Goal: Find specific page/section: Find specific page/section

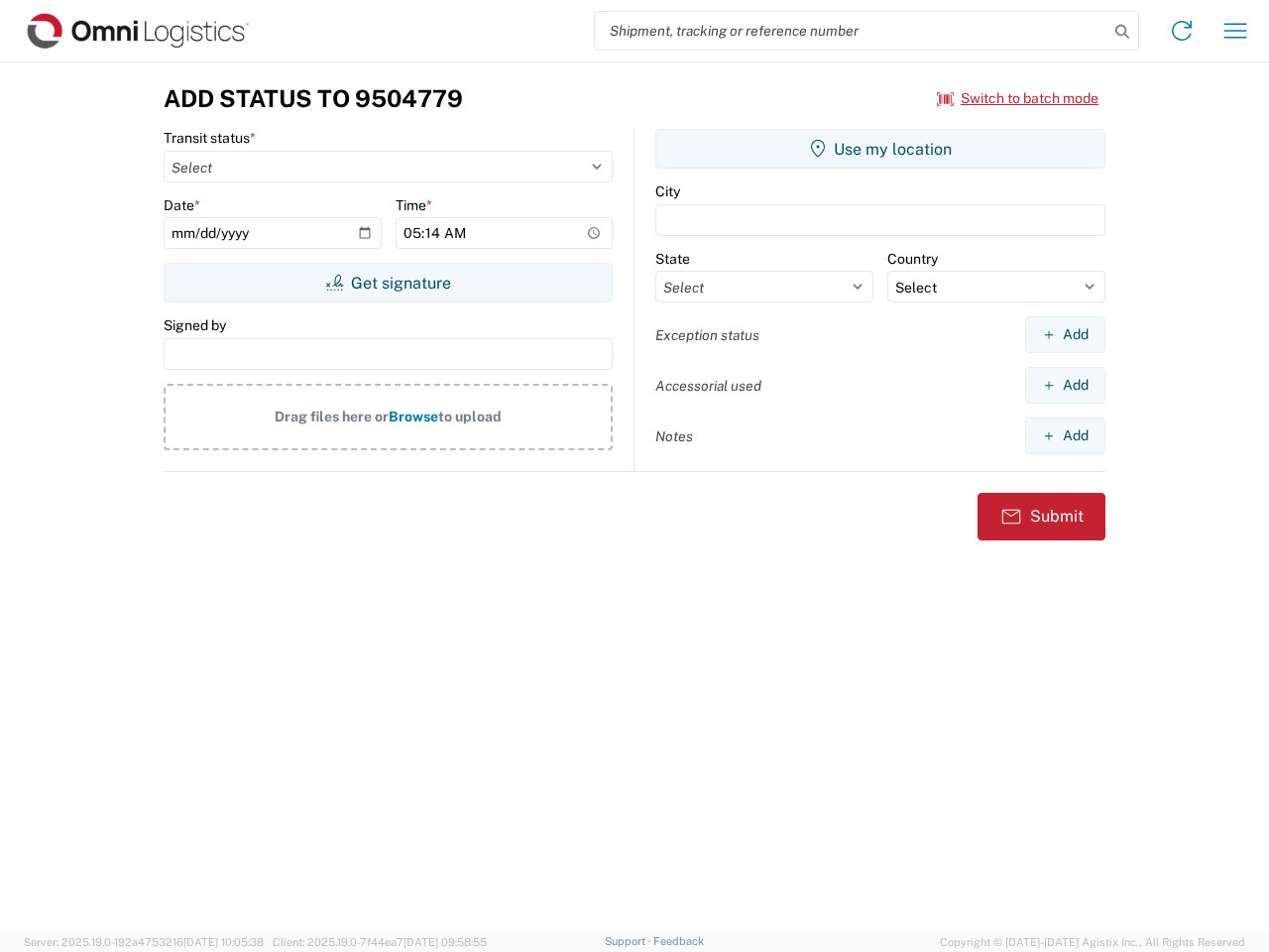
click at [852, 31] on input "search" at bounding box center [852, 31] width 514 height 38
click at [1123, 32] on icon at bounding box center [1123, 32] width 28 height 28
click at [1182, 31] on icon at bounding box center [1182, 31] width 32 height 32
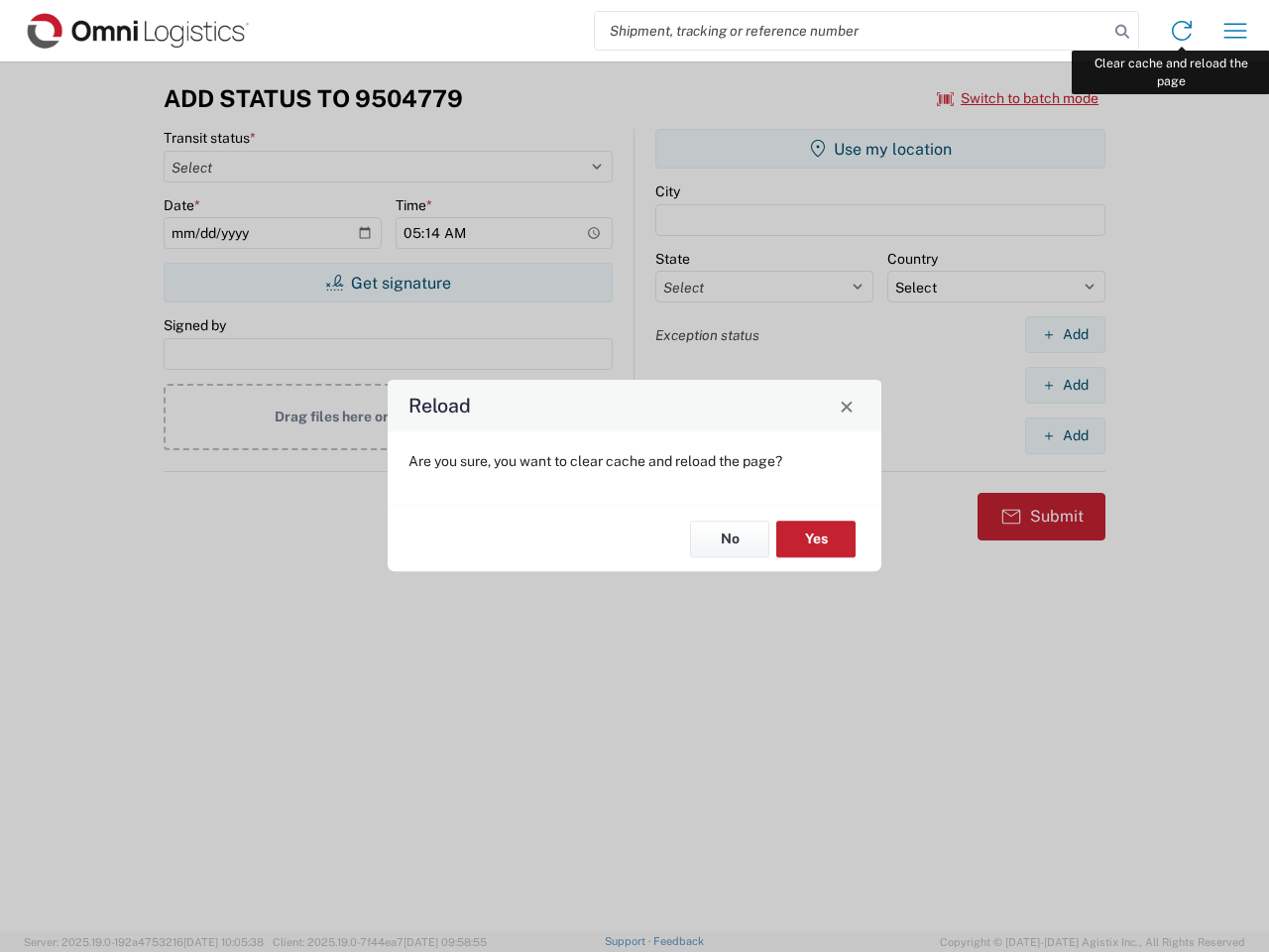
click at [1235, 31] on div "Reload Are you sure, you want to clear cache and reload the page? No Yes" at bounding box center [634, 476] width 1269 height 952
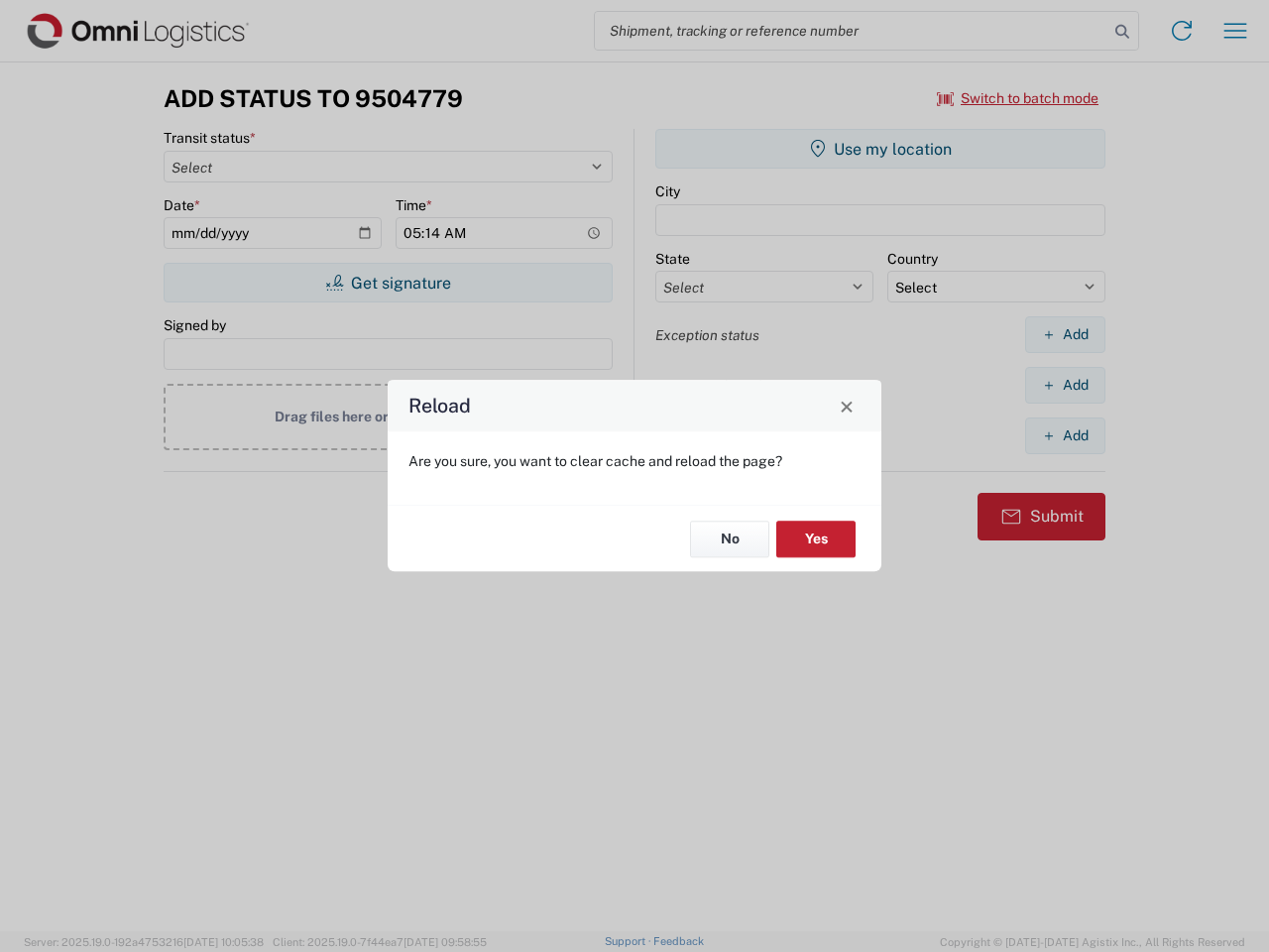
click at [1019, 98] on div "Reload Are you sure, you want to clear cache and reload the page? No Yes" at bounding box center [634, 476] width 1269 height 952
click at [388, 282] on div "Reload Are you sure, you want to clear cache and reload the page? No Yes" at bounding box center [634, 476] width 1269 height 952
click at [880, 149] on div "Reload Are you sure, you want to clear cache and reload the page? No Yes" at bounding box center [634, 476] width 1269 height 952
click at [1065, 334] on div "Reload Are you sure, you want to clear cache and reload the page? No Yes" at bounding box center [634, 476] width 1269 height 952
click at [1065, 385] on div "Reload Are you sure, you want to clear cache and reload the page? No Yes" at bounding box center [634, 476] width 1269 height 952
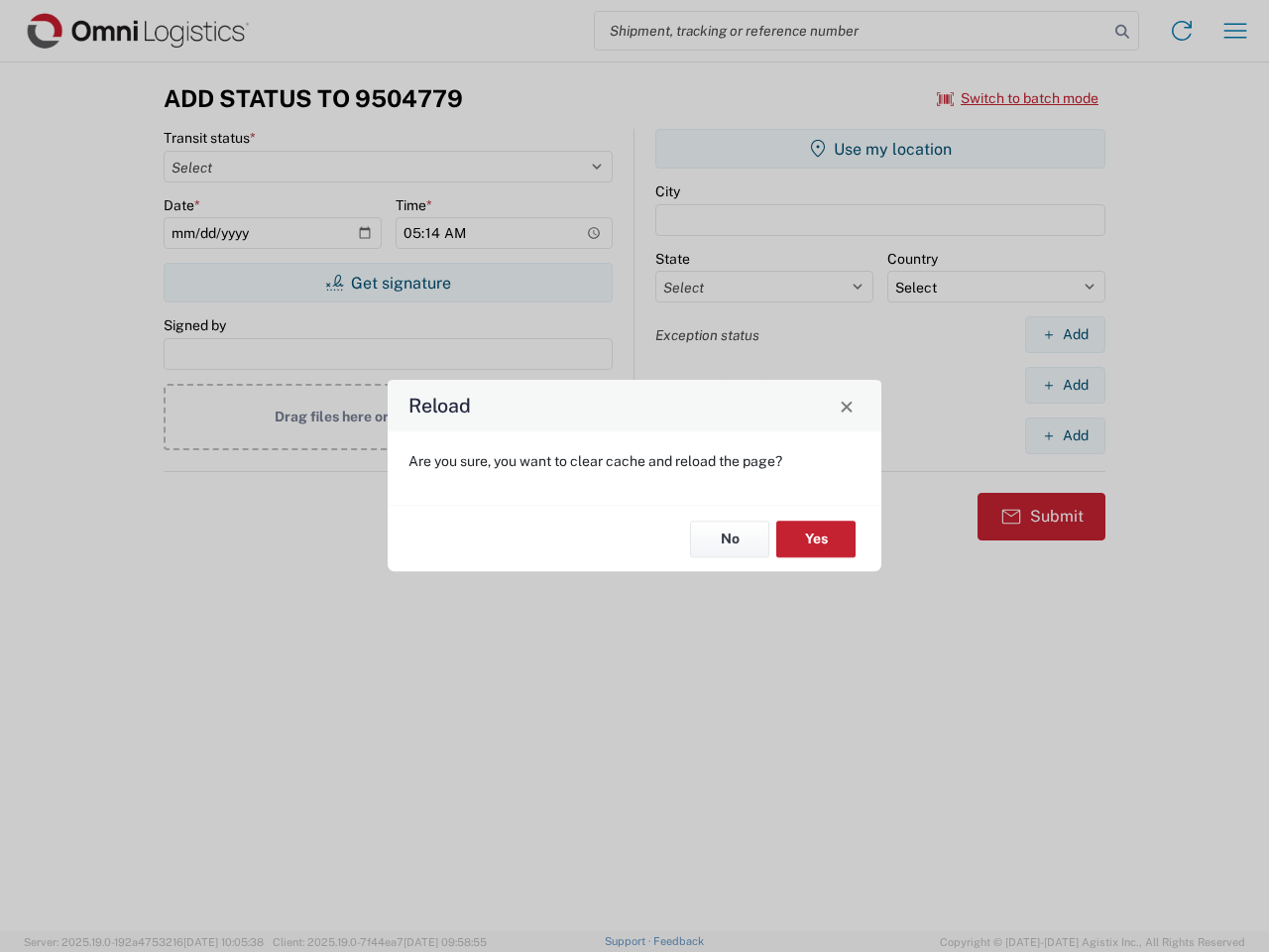
click at [1065, 435] on div "Reload Are you sure, you want to clear cache and reload the page? No Yes" at bounding box center [634, 476] width 1269 height 952
